Goal: Information Seeking & Learning: Learn about a topic

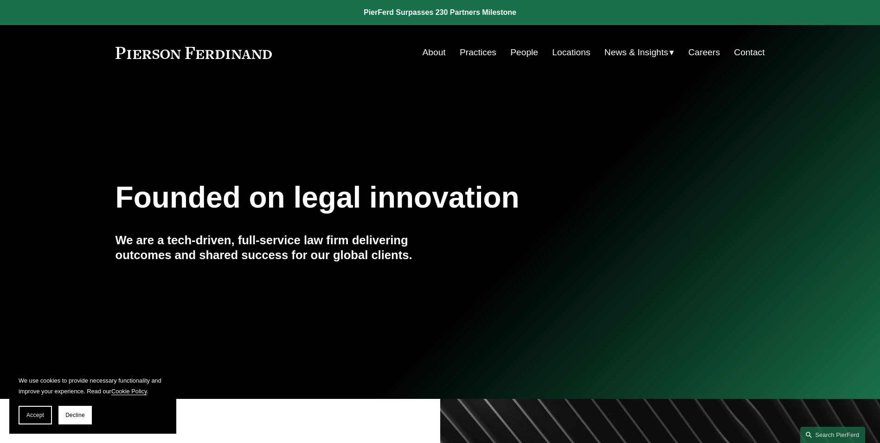
click at [571, 51] on link "Locations" at bounding box center [571, 53] width 38 height 18
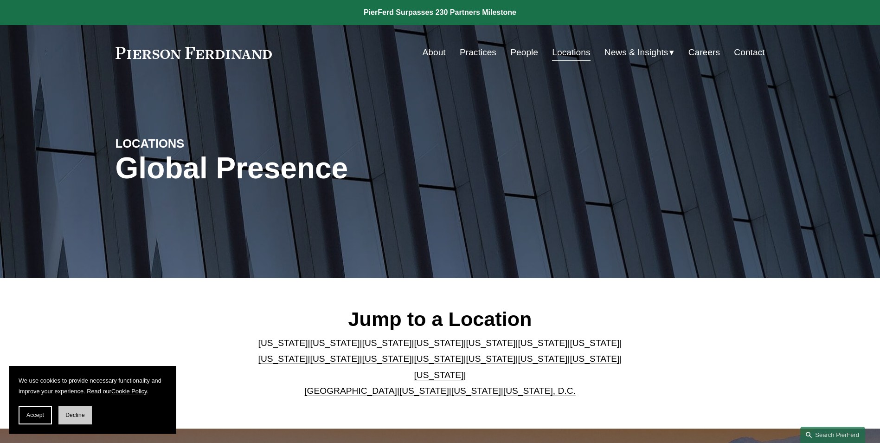
click at [79, 416] on span "Decline" at bounding box center [74, 415] width 19 height 6
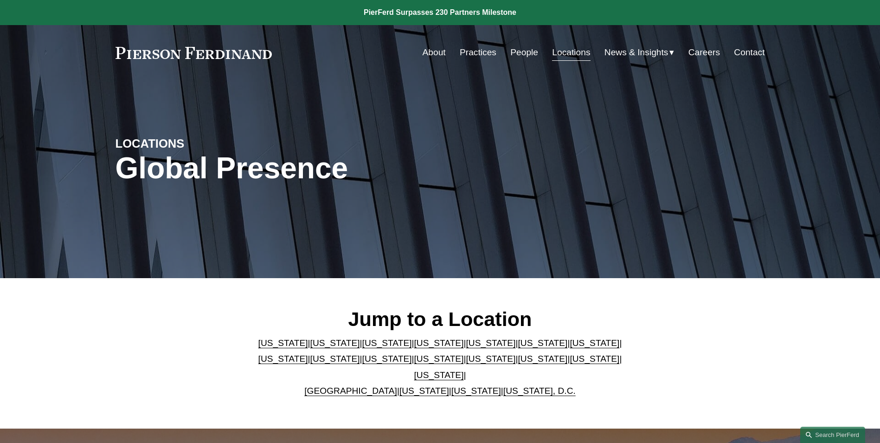
click at [414, 363] on link "[US_STATE]" at bounding box center [439, 359] width 50 height 10
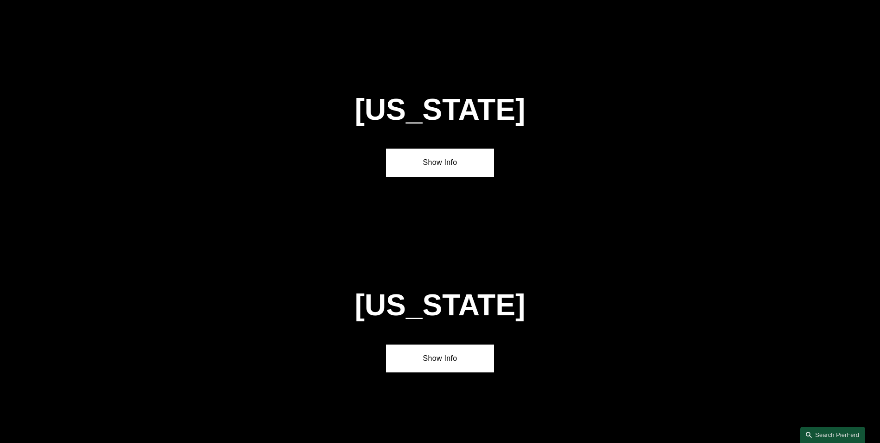
scroll to position [2380, 0]
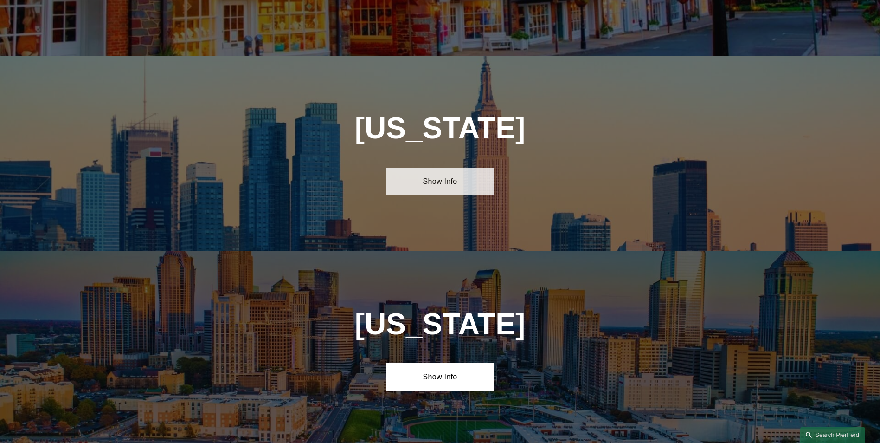
click at [455, 168] on link "Show Info" at bounding box center [440, 182] width 108 height 28
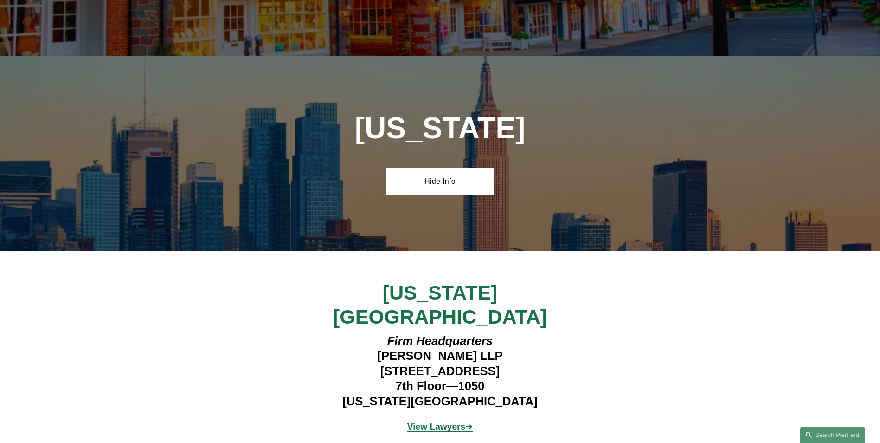
click at [439, 421] on strong "View Lawyers" at bounding box center [436, 426] width 58 height 10
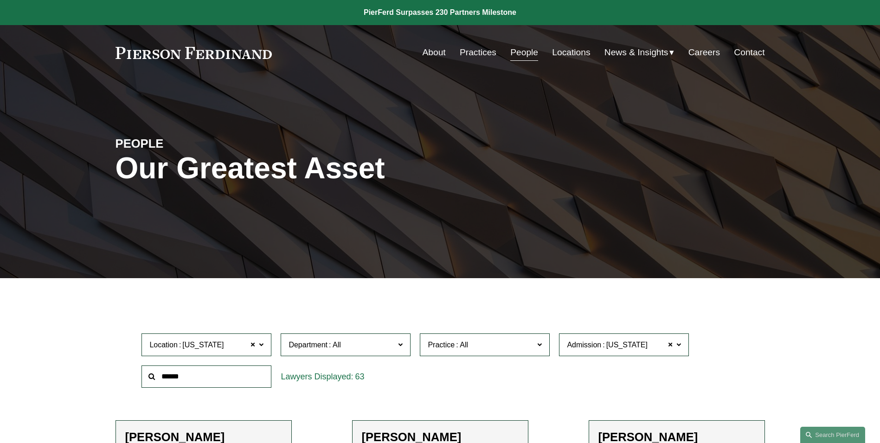
click at [568, 53] on link "Locations" at bounding box center [571, 53] width 38 height 18
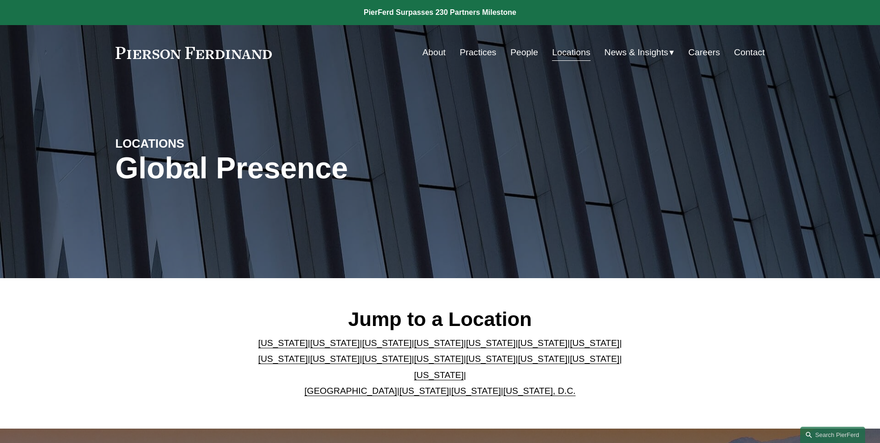
click at [308, 354] on link "[US_STATE]" at bounding box center [283, 359] width 50 height 10
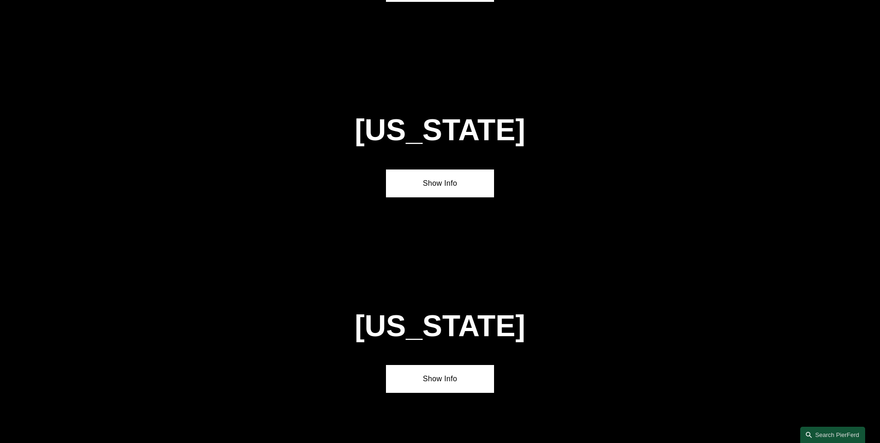
scroll to position [1793, 0]
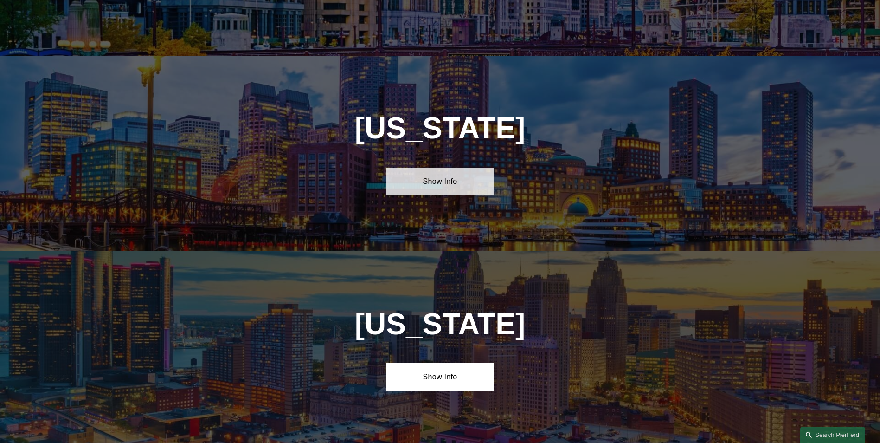
click at [451, 168] on link "Show Info" at bounding box center [440, 182] width 108 height 28
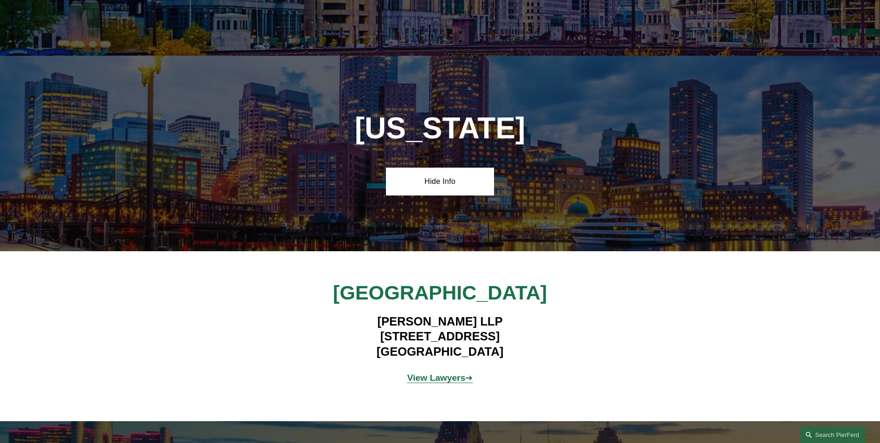
click at [444, 373] on strong "View Lawyers" at bounding box center [436, 378] width 58 height 10
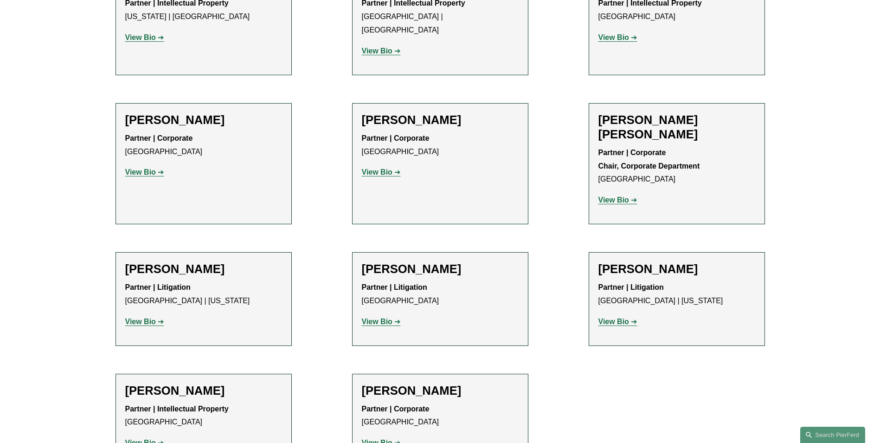
scroll to position [464, 0]
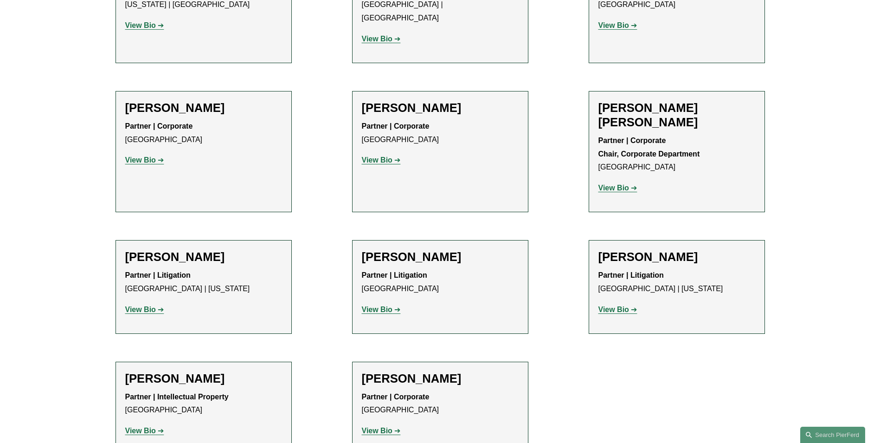
click at [617, 305] on strong "View Bio" at bounding box center [614, 309] width 31 height 8
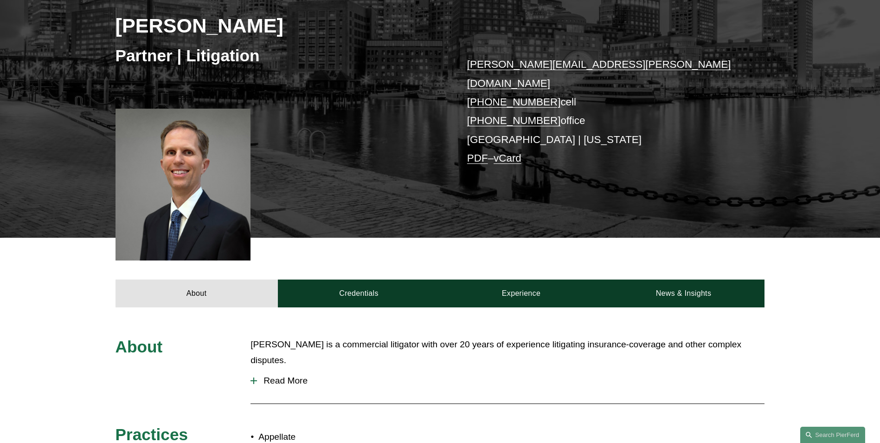
scroll to position [186, 0]
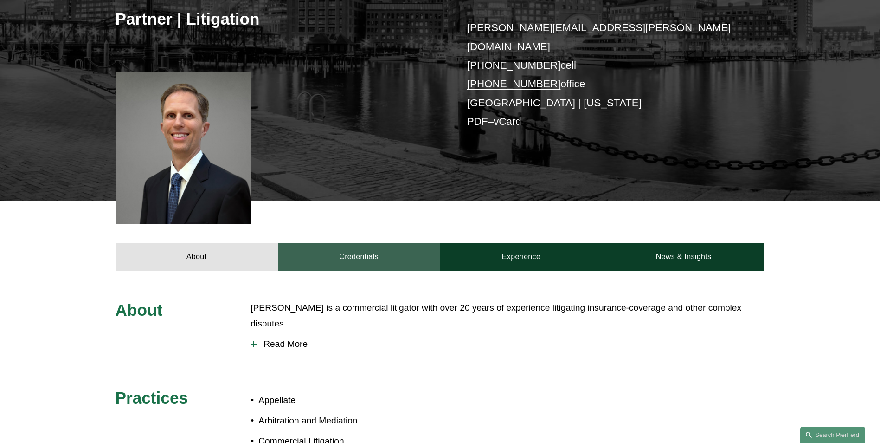
click at [370, 243] on link "Credentials" at bounding box center [359, 257] width 162 height 28
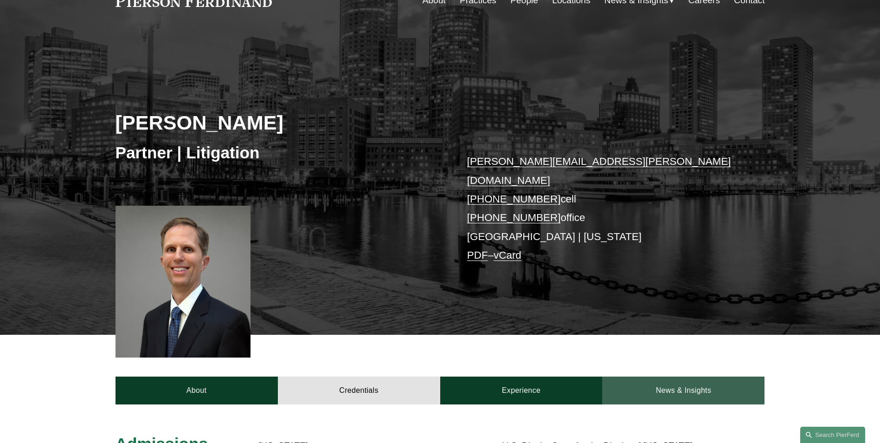
scroll to position [0, 0]
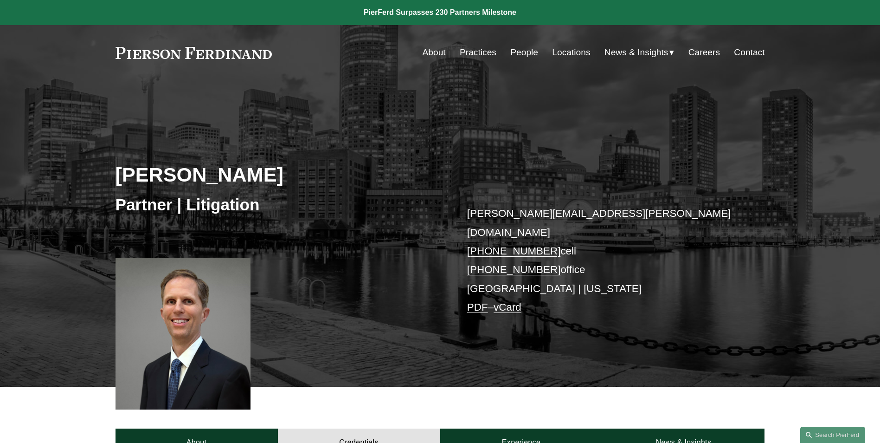
click at [576, 53] on link "Locations" at bounding box center [571, 53] width 38 height 18
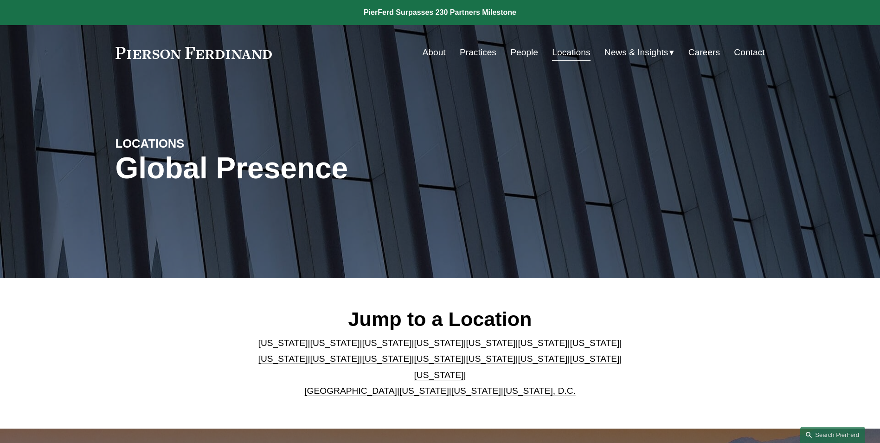
click at [570, 363] on link "[US_STATE]" at bounding box center [595, 359] width 50 height 10
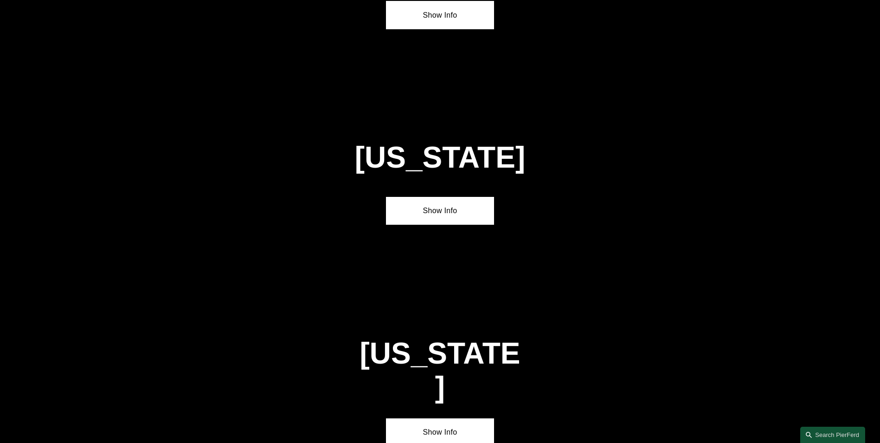
scroll to position [2966, 0]
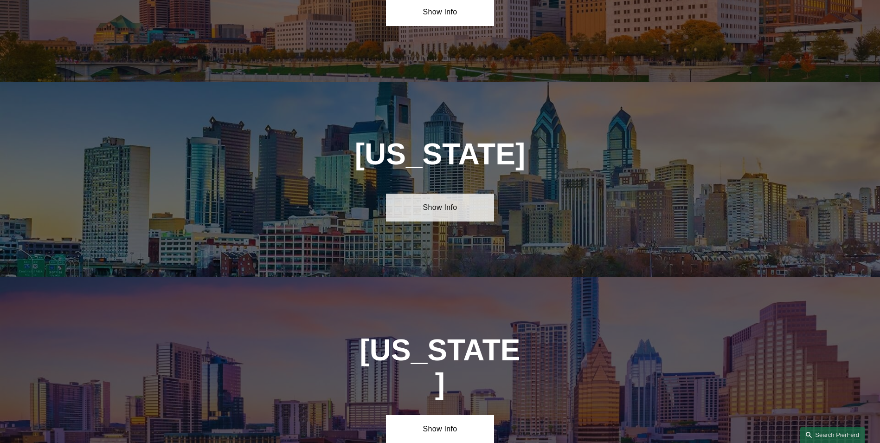
click at [436, 194] on link "Show Info" at bounding box center [440, 208] width 108 height 28
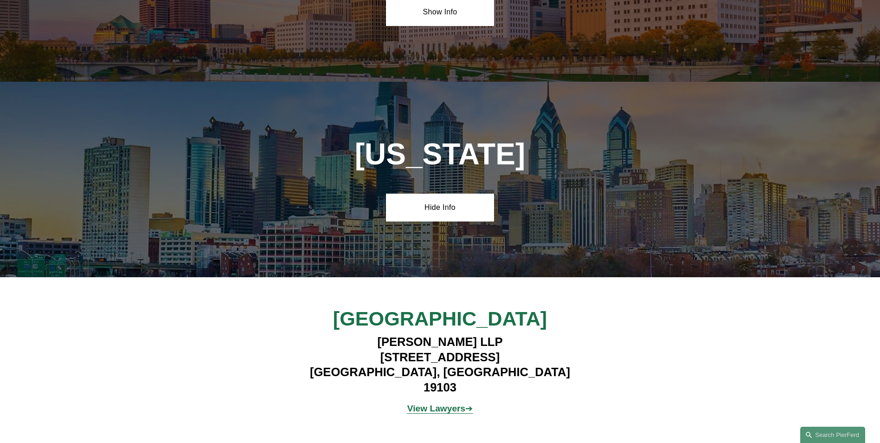
click at [435, 403] on strong "View Lawyers" at bounding box center [436, 408] width 58 height 10
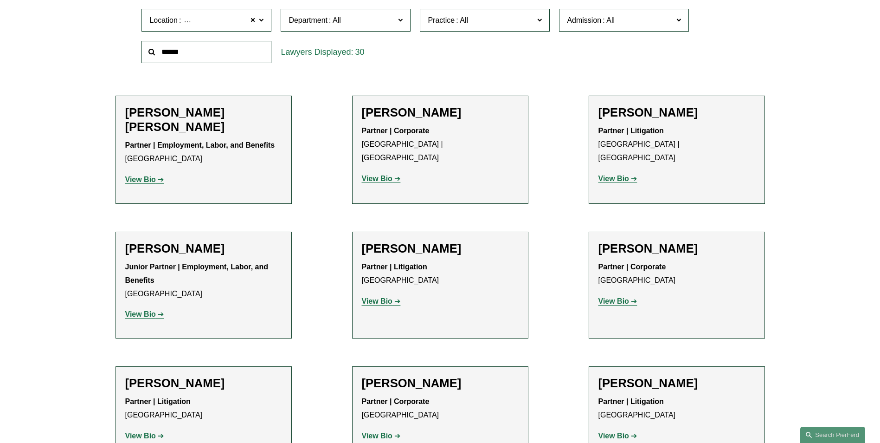
scroll to position [325, 0]
click at [151, 180] on strong "View Bio" at bounding box center [140, 179] width 31 height 8
click at [381, 301] on strong "View Bio" at bounding box center [377, 301] width 31 height 8
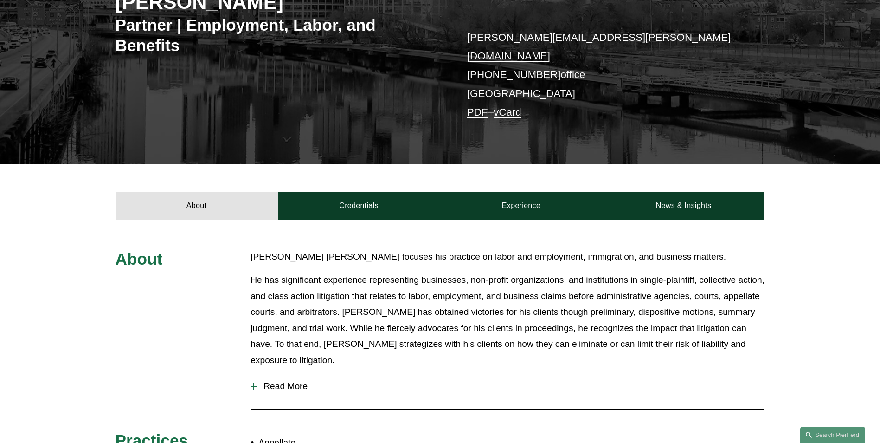
scroll to position [278, 0]
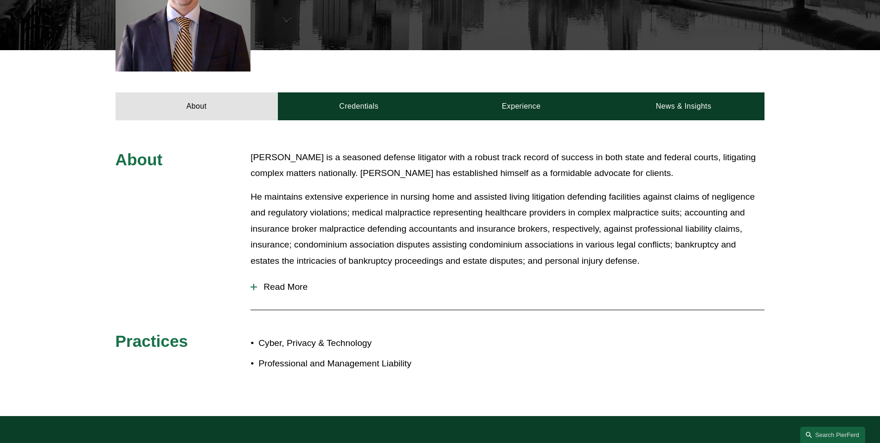
scroll to position [232, 0]
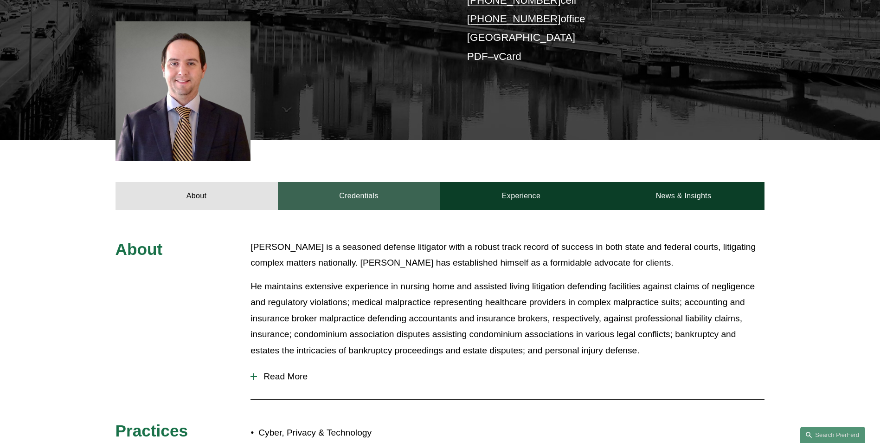
click at [367, 198] on link "Credentials" at bounding box center [359, 196] width 162 height 28
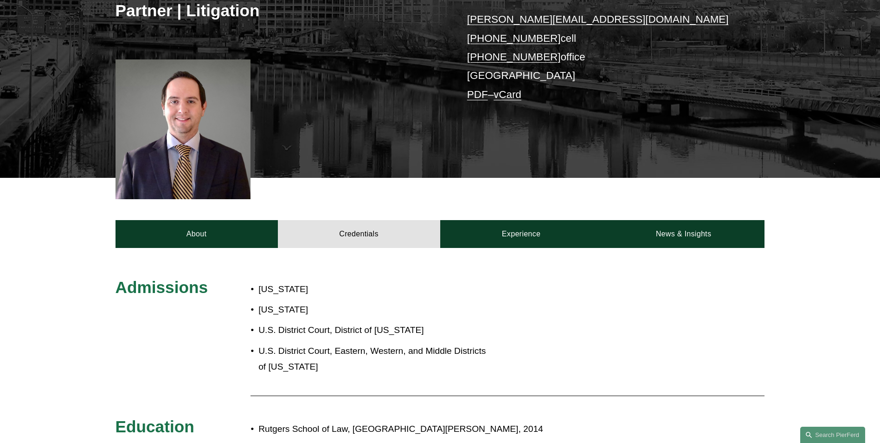
scroll to position [0, 0]
